Goal: Task Accomplishment & Management: Manage account settings

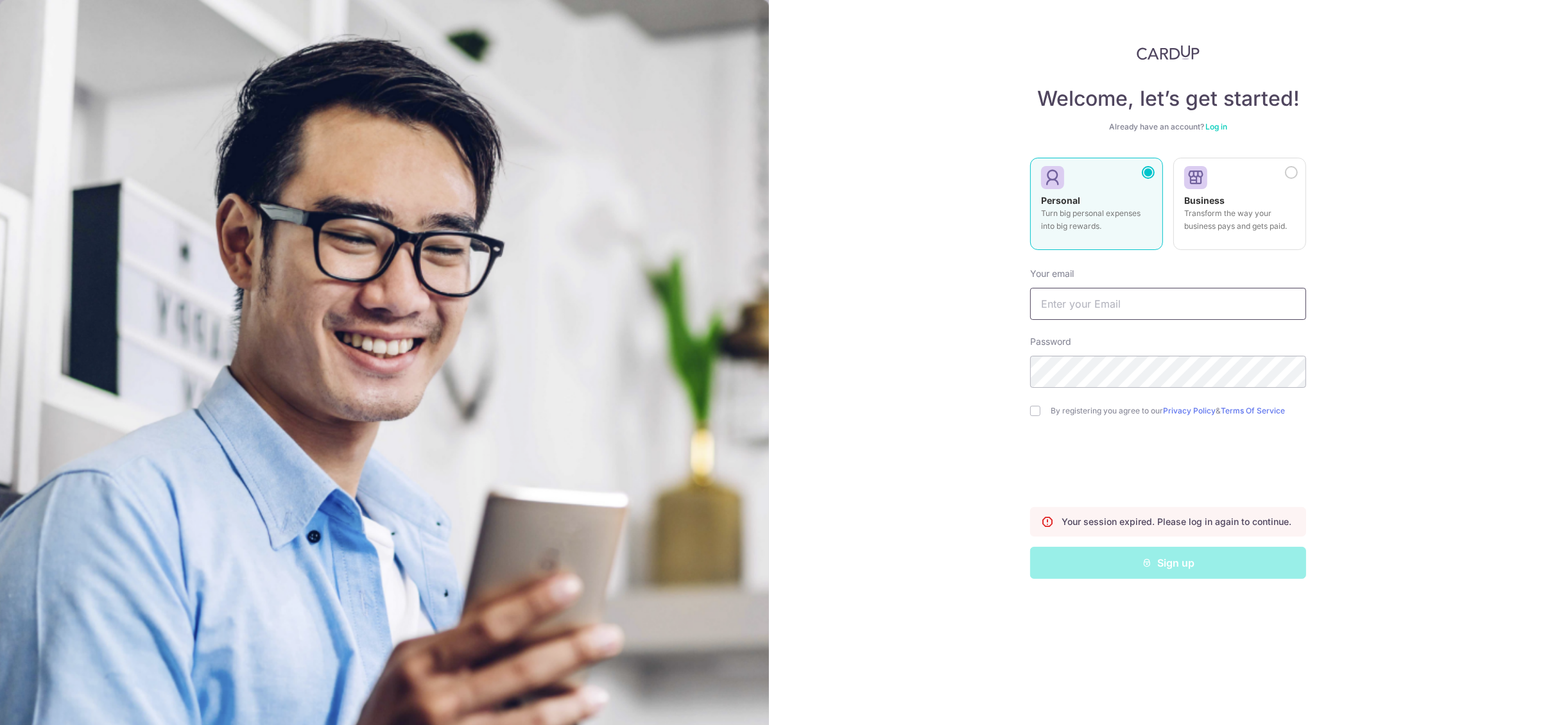
type input "[EMAIL_ADDRESS][DOMAIN_NAME]"
click at [1213, 129] on link "Log in" at bounding box center [1216, 126] width 22 height 9
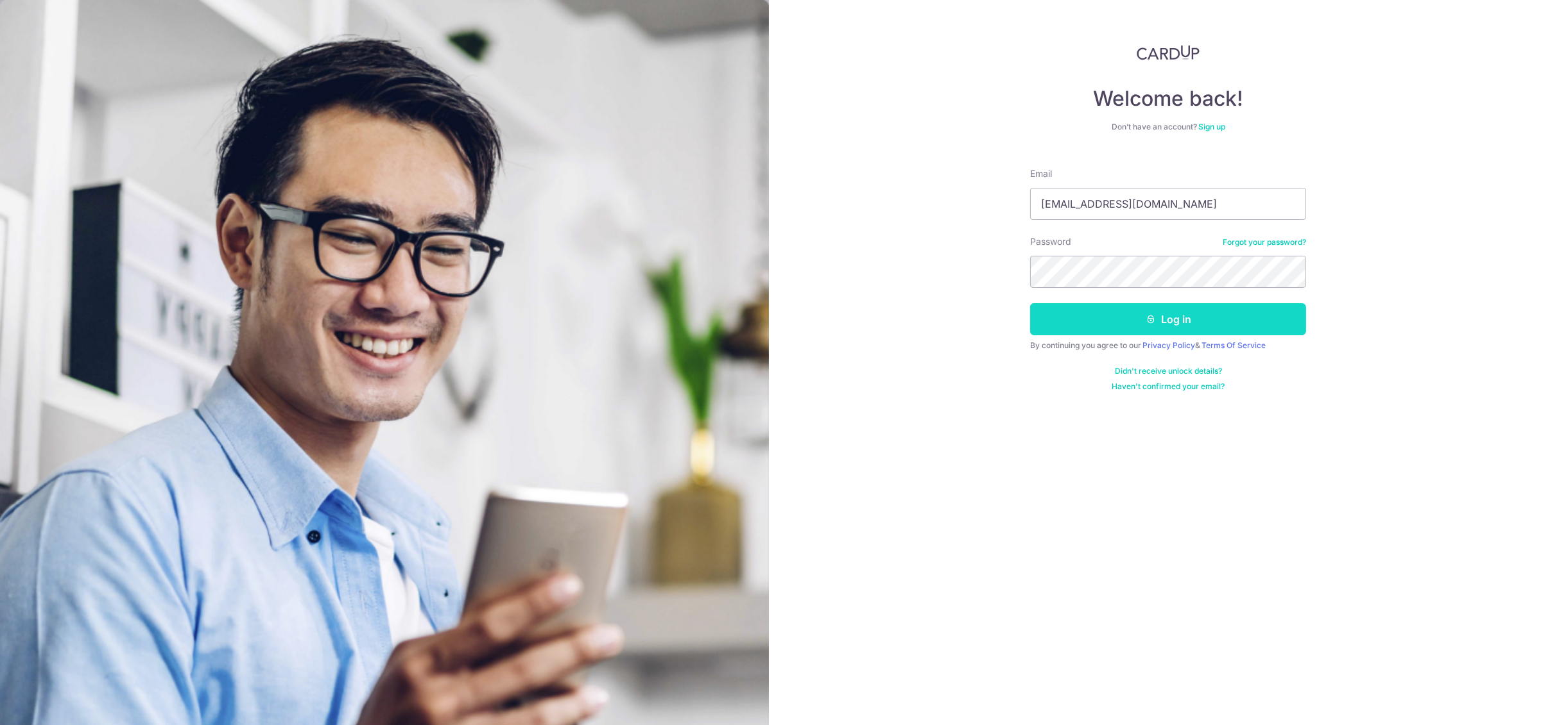
click at [1131, 321] on button "Log in" at bounding box center [1167, 319] width 276 height 32
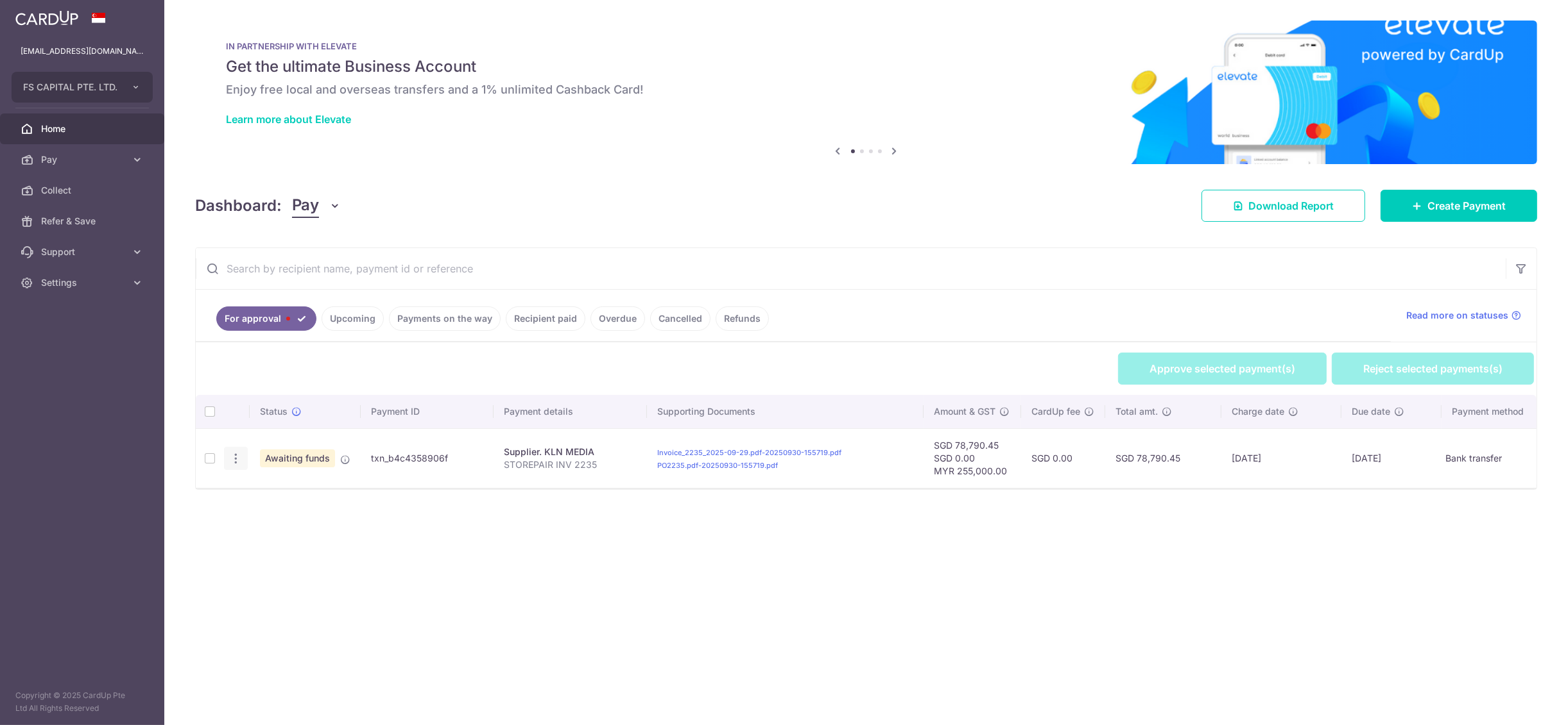
click at [242, 469] on div "Review Payment" at bounding box center [236, 459] width 24 height 24
click at [233, 452] on body "szevienyap@fundingsocieties.com FS CAPITAL PTE. LTD. FS CAPITAL PTE. LTD. Home …" at bounding box center [784, 362] width 1568 height 725
click at [235, 449] on div "Review Payment" at bounding box center [236, 459] width 24 height 24
click at [236, 467] on div "Review Payment" at bounding box center [236, 459] width 24 height 24
click at [239, 463] on icon "button" at bounding box center [236, 459] width 14 height 14
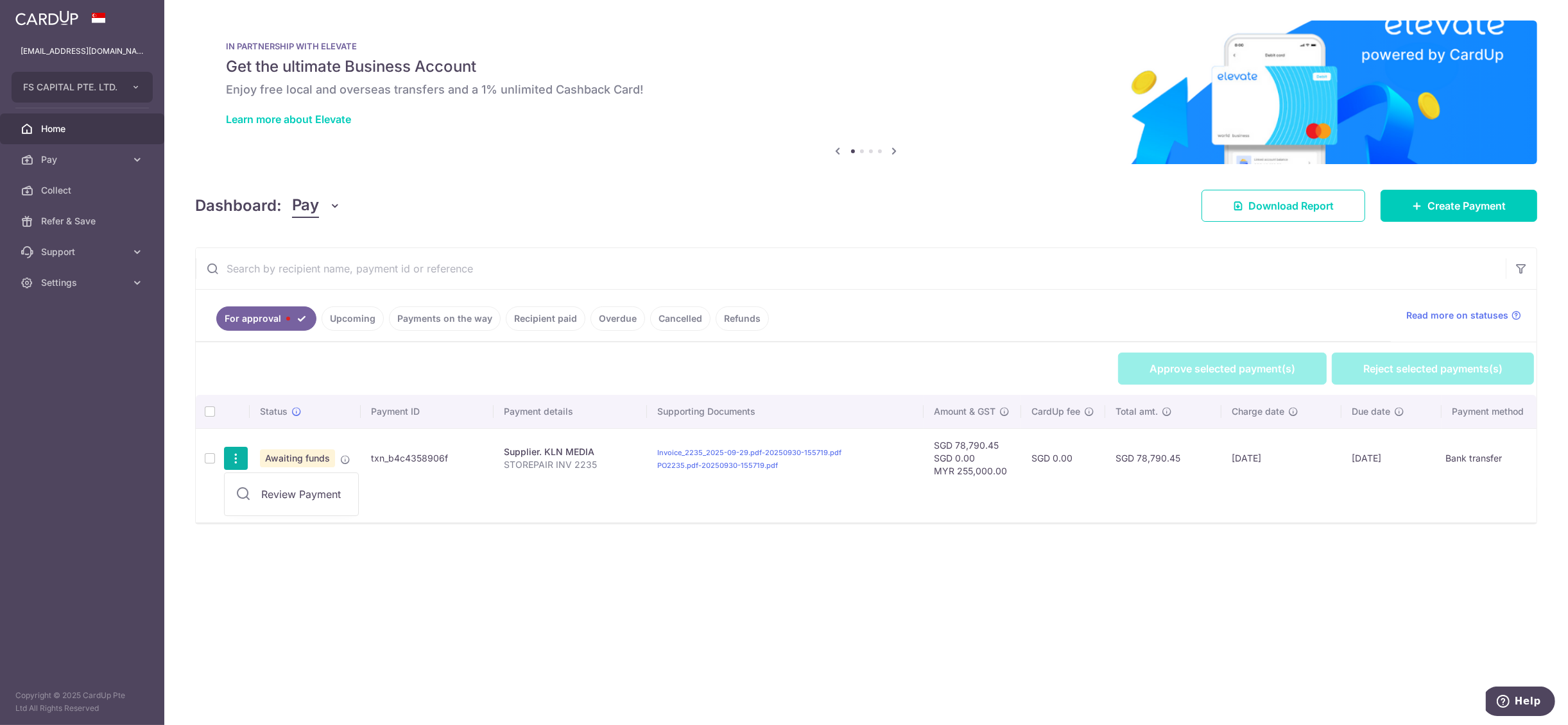
click at [279, 498] on span "Review Payment" at bounding box center [304, 494] width 86 height 15
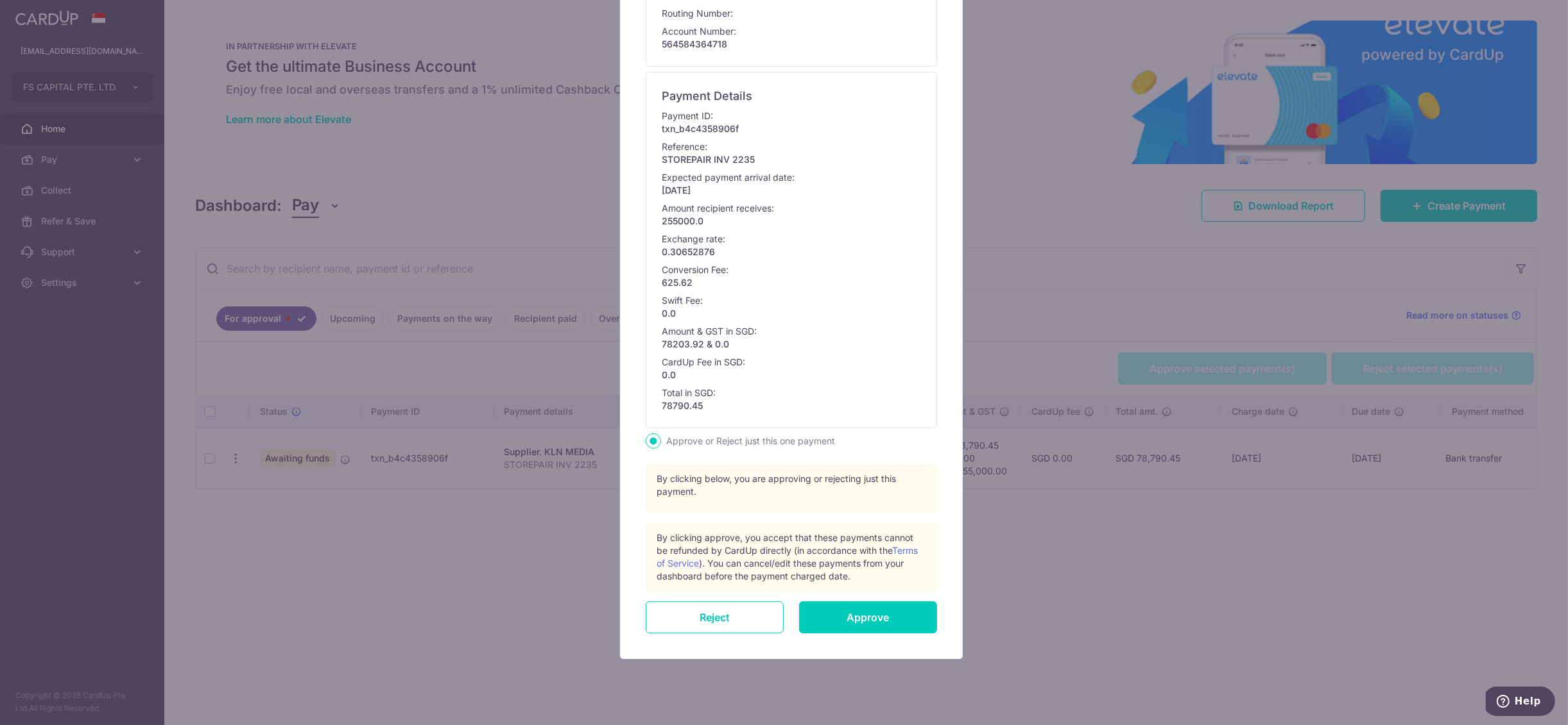
scroll to position [312, 0]
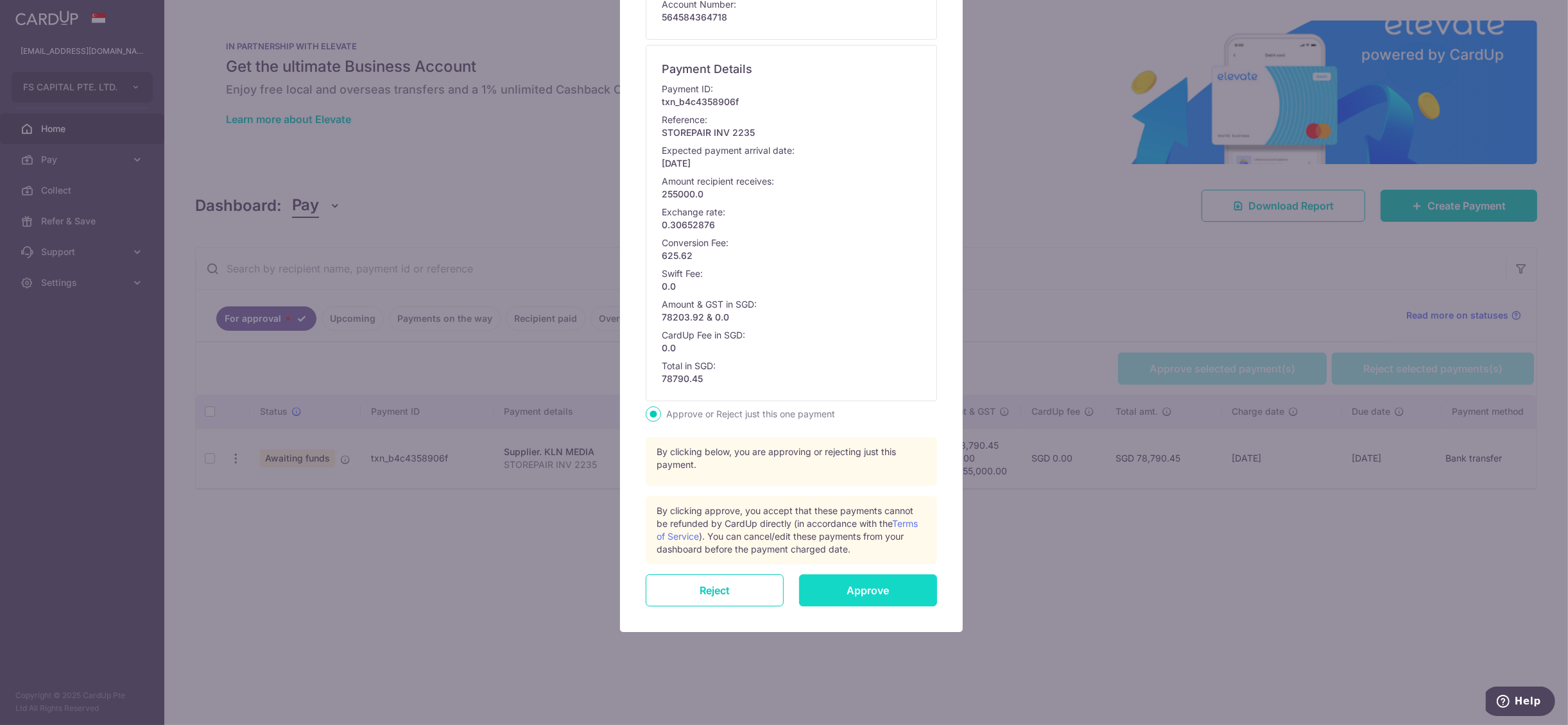
click at [837, 587] on input "Approve" at bounding box center [867, 591] width 138 height 32
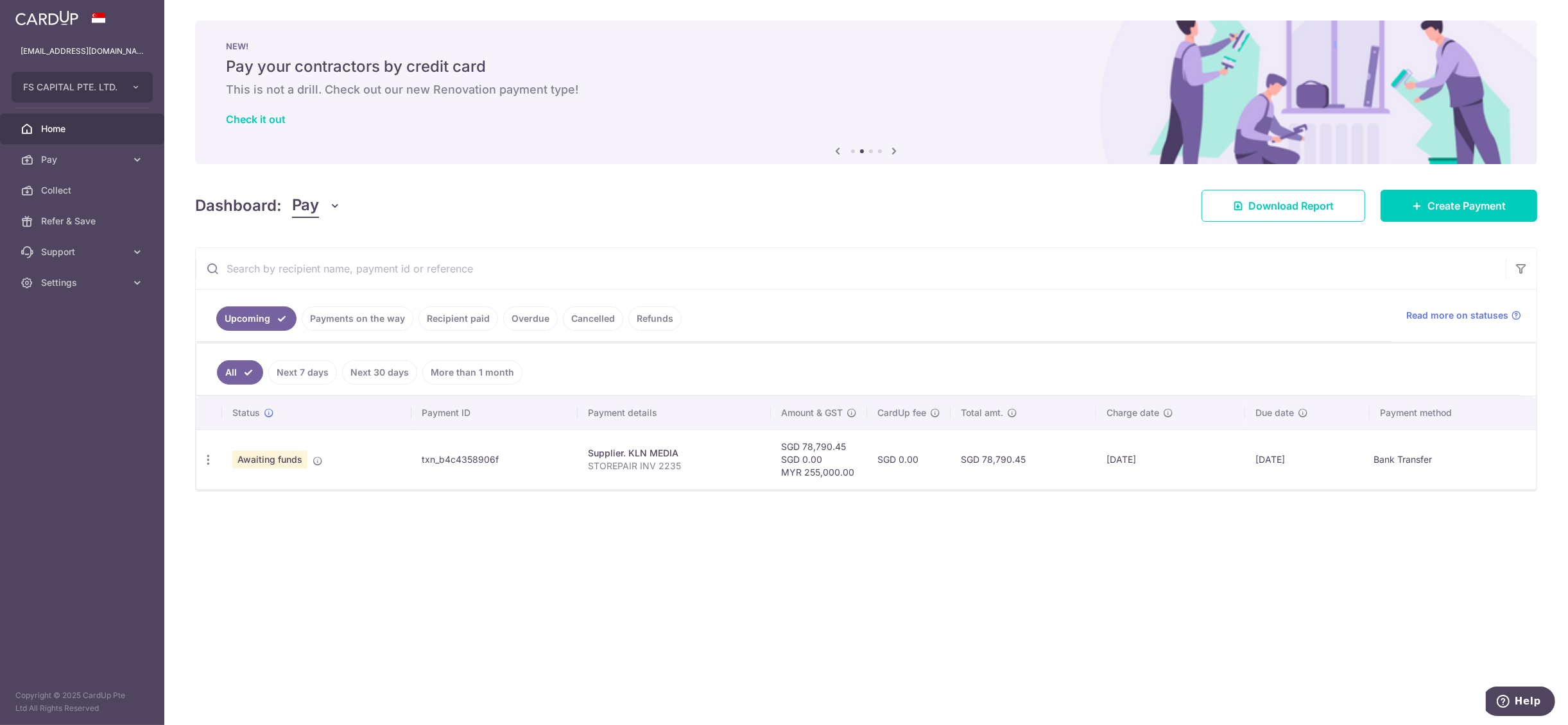
drag, startPoint x: 1160, startPoint y: 277, endPoint x: 1197, endPoint y: 278, distance: 37.0
click at [1161, 277] on input "text" at bounding box center [850, 269] width 1310 height 41
